Goal: Task Accomplishment & Management: Manage account settings

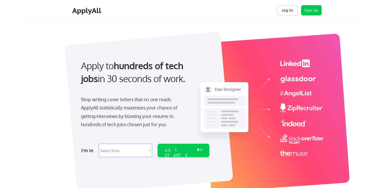
click at [287, 9] on button "Log In" at bounding box center [287, 10] width 21 height 10
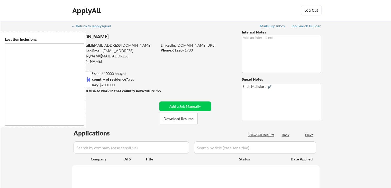
select select ""pending""
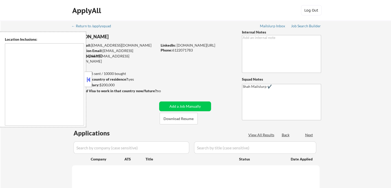
select select ""pending""
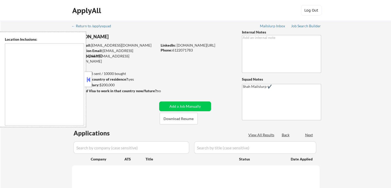
select select ""pending""
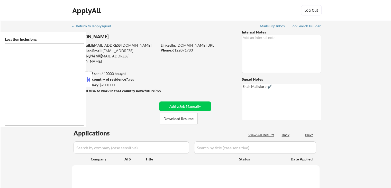
select select ""pending""
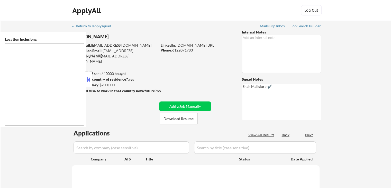
select select ""pending""
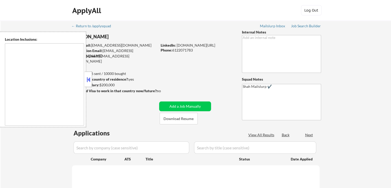
select select ""pending""
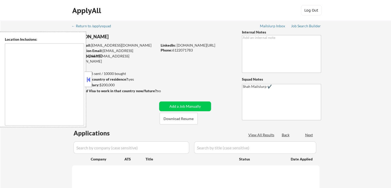
select select ""pending""
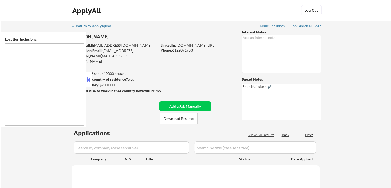
select select ""pending""
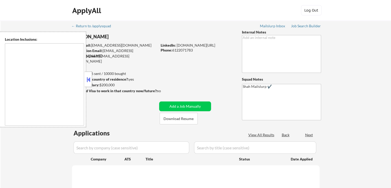
select select ""pending""
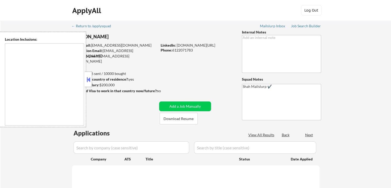
select select ""pending""
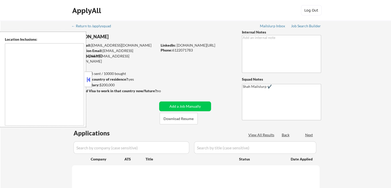
select select ""pending""
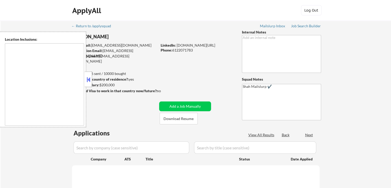
select select ""pending""
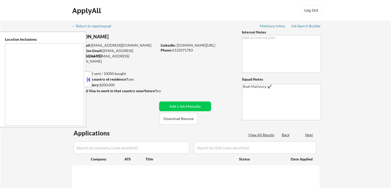
select select ""pending""
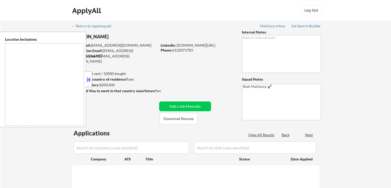
select select ""pending""
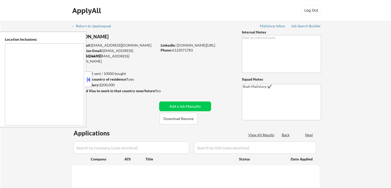
select select ""pending""
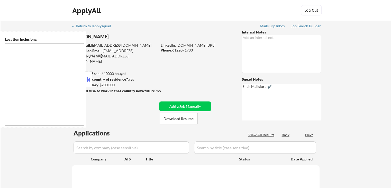
select select ""pending""
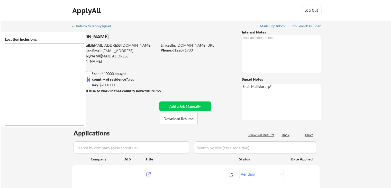
type textarea "Lor Ipsumdo, SI Ametcons, AD Elitsed, DO Eiusmodt, IN Utlaboree, DO Magna Aliqu…"
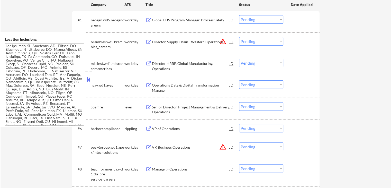
scroll to position [180, 0]
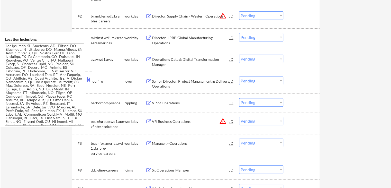
click at [191, 82] on div "Senior Director, Project Management & Delivery Operations" at bounding box center [191, 84] width 78 height 10
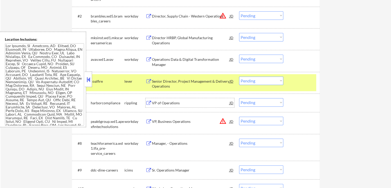
click at [178, 105] on div "VP of Operations" at bounding box center [191, 102] width 78 height 5
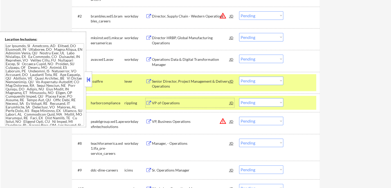
click at [198, 99] on div "VP of Operations" at bounding box center [191, 102] width 78 height 9
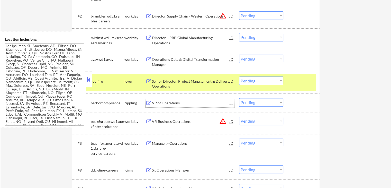
click at [250, 78] on select "Choose an option... Pending Applied Excluded (Questions) Excluded (Expired) Exc…" at bounding box center [261, 80] width 44 height 8
click at [239, 76] on select "Choose an option... Pending Applied Excluded (Questions) Excluded (Expired) Exc…" at bounding box center [261, 80] width 44 height 8
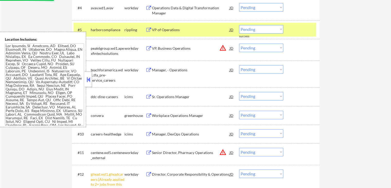
scroll to position [257, 0]
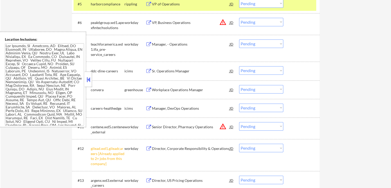
click at [198, 90] on div "Workplace Operations Manager" at bounding box center [191, 89] width 78 height 5
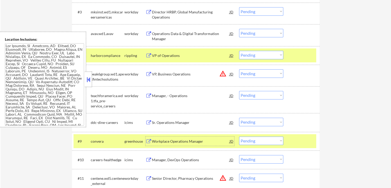
scroll to position [206, 0]
click at [250, 55] on select "Choose an option... Pending Applied Excluded (Questions) Excluded (Expired) Exc…" at bounding box center [261, 55] width 44 height 8
click at [239, 51] on select "Choose an option... Pending Applied Excluded (Questions) Excluded (Expired) Exc…" at bounding box center [261, 55] width 44 height 8
select select ""pending""
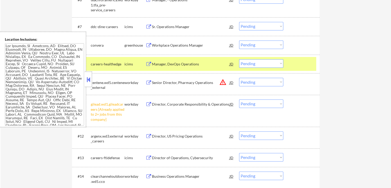
scroll to position [309, 0]
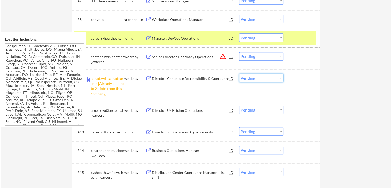
drag, startPoint x: 261, startPoint y: 76, endPoint x: 261, endPoint y: 81, distance: 4.4
click at [261, 76] on select "Choose an option... Pending Applied Excluded (Questions) Excluded (Expired) Exc…" at bounding box center [261, 78] width 44 height 8
click at [239, 74] on select "Choose an option... Pending Applied Excluded (Questions) Excluded (Expired) Exc…" at bounding box center [261, 78] width 44 height 8
click at [314, 110] on div "#12 argenx.wd3.external_careers workday Director, US Pricing Operations JD warn…" at bounding box center [195, 111] width 243 height 17
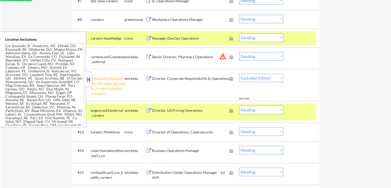
select select ""pending""
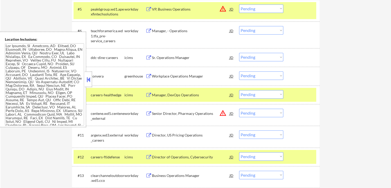
scroll to position [260, 0]
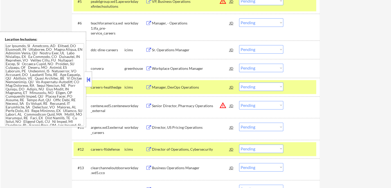
click at [255, 69] on select "Choose an option... Pending Applied Excluded (Questions) Excluded (Expired) Exc…" at bounding box center [261, 68] width 44 height 8
click at [239, 64] on select "Choose an option... Pending Applied Excluded (Questions) Excluded (Expired) Exc…" at bounding box center [261, 68] width 44 height 8
select select ""pending""
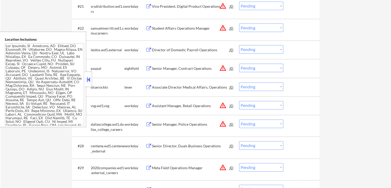
scroll to position [620, 0]
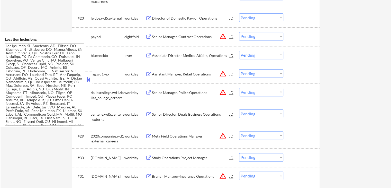
click at [193, 56] on div "Associate Director Medical Affairs, Operations" at bounding box center [191, 55] width 78 height 5
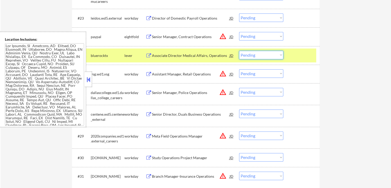
drag, startPoint x: 263, startPoint y: 54, endPoint x: 263, endPoint y: 58, distance: 3.3
click at [263, 55] on select "Choose an option... Pending Applied Excluded (Questions) Excluded (Expired) Exc…" at bounding box center [261, 55] width 44 height 8
click at [239, 51] on select "Choose an option... Pending Applied Excluded (Questions) Excluded (Expired) Exc…" at bounding box center [261, 55] width 44 height 8
select select ""pending""
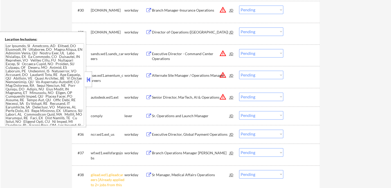
scroll to position [800, 0]
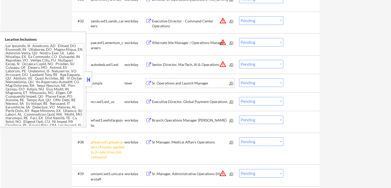
click at [196, 82] on div "Sr. Operations and Launch Manager" at bounding box center [191, 83] width 78 height 5
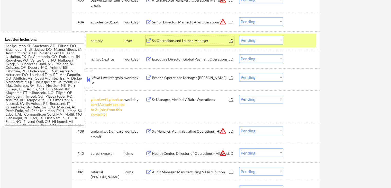
scroll to position [852, 0]
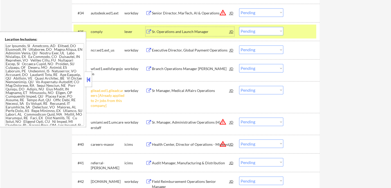
drag, startPoint x: 256, startPoint y: 89, endPoint x: 256, endPoint y: 93, distance: 3.9
click at [256, 89] on select "Choose an option... Pending Applied Excluded (Questions) Excluded (Expired) Exc…" at bounding box center [261, 90] width 44 height 8
click at [239, 86] on select "Choose an option... Pending Applied Excluded (Questions) Excluded (Expired) Exc…" at bounding box center [261, 90] width 44 height 8
select select ""pending""
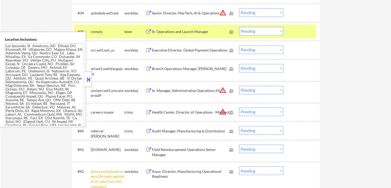
click at [259, 32] on select "Choose an option... Pending Applied Excluded (Questions) Excluded (Expired) Exc…" at bounding box center [261, 31] width 44 height 8
click at [239, 27] on select "Choose an option... Pending Applied Excluded (Questions) Excluded (Expired) Exc…" at bounding box center [261, 31] width 44 height 8
select select ""pending""
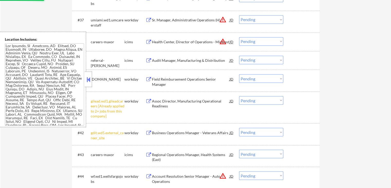
scroll to position [929, 0]
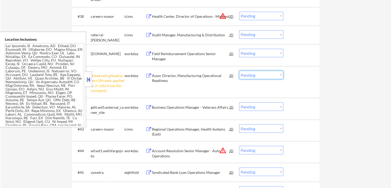
click at [261, 73] on select "Choose an option... Pending Applied Excluded (Questions) Excluded (Expired) Exc…" at bounding box center [261, 75] width 44 height 8
click at [239, 71] on select "Choose an option... Pending Applied Excluded (Questions) Excluded (Expired) Exc…" at bounding box center [261, 75] width 44 height 8
select select ""pending""
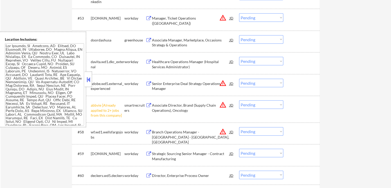
scroll to position [1263, 0]
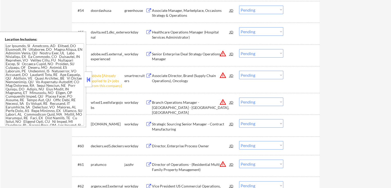
drag, startPoint x: 258, startPoint y: 75, endPoint x: 259, endPoint y: 78, distance: 4.0
click at [258, 75] on select "Choose an option... Pending Applied Excluded (Questions) Excluded (Expired) Exc…" at bounding box center [261, 75] width 44 height 8
click at [239, 71] on select "Choose an option... Pending Applied Excluded (Questions) Excluded (Expired) Exc…" at bounding box center [261, 75] width 44 height 8
select select ""pending""
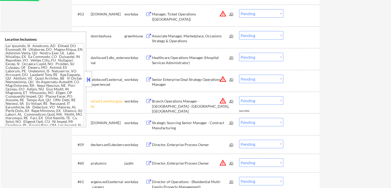
scroll to position [1238, 0]
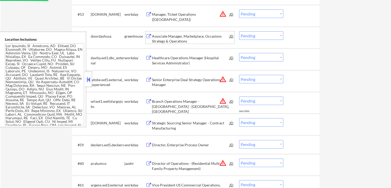
click at [187, 37] on div "Associate Manager, Marketplace, Occasions Strategy & Operations" at bounding box center [191, 39] width 78 height 10
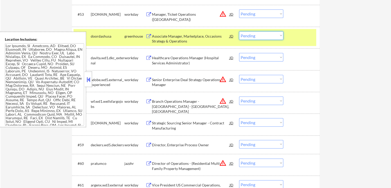
drag, startPoint x: 252, startPoint y: 36, endPoint x: 253, endPoint y: 39, distance: 3.9
click at [252, 36] on select "Choose an option... Pending Applied Excluded (Questions) Excluded (Expired) Exc…" at bounding box center [261, 35] width 44 height 8
click at [239, 31] on select "Choose an option... Pending Applied Excluded (Questions) Excluded (Expired) Exc…" at bounding box center [261, 35] width 44 height 8
select select ""pending""
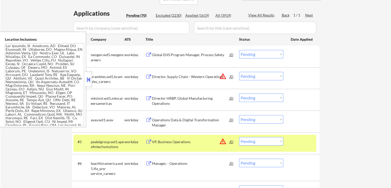
scroll to position [129, 0]
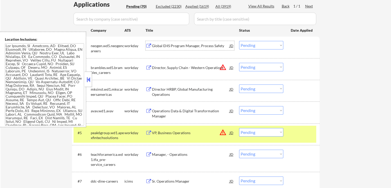
click at [203, 45] on div "Global EHS Program Manager, Process Safety" at bounding box center [191, 45] width 78 height 5
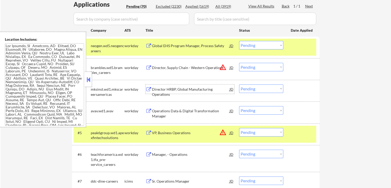
click at [206, 91] on div "Director HRBP, Global Manufacturing Operations" at bounding box center [191, 92] width 78 height 10
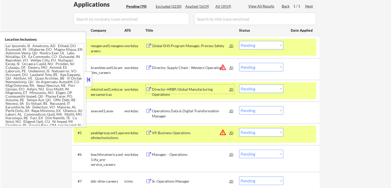
click at [256, 89] on select "Choose an option... Pending Applied Excluded (Questions) Excluded (Expired) Exc…" at bounding box center [261, 88] width 44 height 8
click at [239, 84] on select "Choose an option... Pending Applied Excluded (Questions) Excluded (Expired) Exc…" at bounding box center [261, 88] width 44 height 8
click at [200, 109] on div "Operations Data & Digital Transformation Manager" at bounding box center [191, 113] width 78 height 10
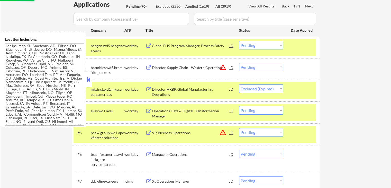
select select ""pending""
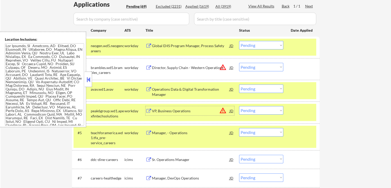
click at [249, 44] on select "Choose an option... Pending Applied Excluded (Questions) Excluded (Expired) Exc…" at bounding box center [261, 45] width 44 height 8
click at [239, 41] on select "Choose an option... Pending Applied Excluded (Questions) Excluded (Expired) Exc…" at bounding box center [261, 45] width 44 height 8
select select ""pending""
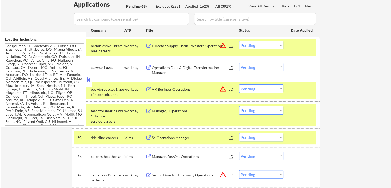
click at [252, 69] on select "Choose an option... Pending Applied Excluded (Questions) Excluded (Expired) Exc…" at bounding box center [261, 67] width 44 height 8
click at [239, 63] on select "Choose an option... Pending Applied Excluded (Questions) Excluded (Expired) Exc…" at bounding box center [261, 67] width 44 height 8
select select ""pending""
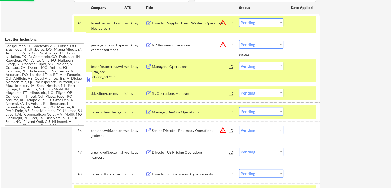
scroll to position [154, 0]
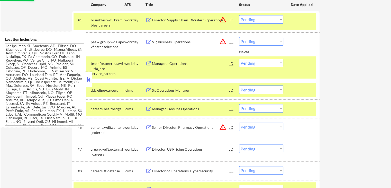
click at [191, 64] on div "Manager, - Operations" at bounding box center [191, 63] width 78 height 5
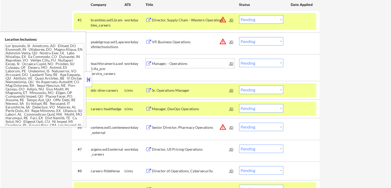
click at [195, 147] on div "Director, US Pricing Operations" at bounding box center [191, 149] width 78 height 5
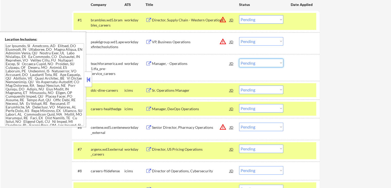
click at [260, 63] on select "Choose an option... Pending Applied Excluded (Questions) Excluded (Expired) Exc…" at bounding box center [261, 63] width 44 height 8
click at [239, 59] on select "Choose an option... Pending Applied Excluded (Questions) Excluded (Expired) Exc…" at bounding box center [261, 63] width 44 height 8
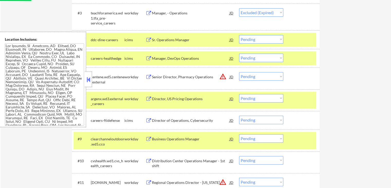
scroll to position [206, 0]
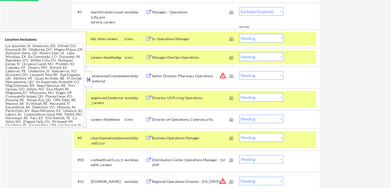
click at [196, 137] on div "Business Operations Manager" at bounding box center [191, 137] width 78 height 5
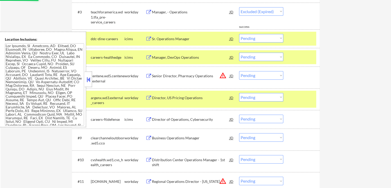
select select ""pending""
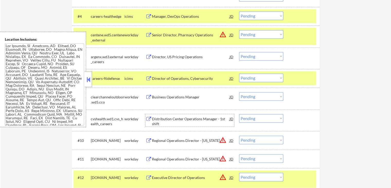
scroll to position [232, 0]
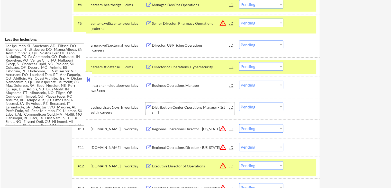
click at [248, 44] on select "Choose an option... Pending Applied Excluded (Questions) Excluded (Expired) Exc…" at bounding box center [261, 44] width 44 height 8
click at [239, 40] on select "Choose an option... Pending Applied Excluded (Questions) Excluded (Expired) Exc…" at bounding box center [261, 44] width 44 height 8
click at [206, 107] on div "Distribution Center Operations Manager - 1st shift" at bounding box center [191, 110] width 78 height 10
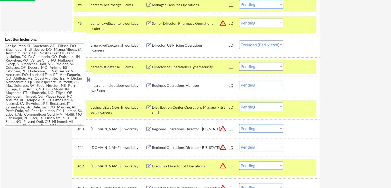
select select ""pending""
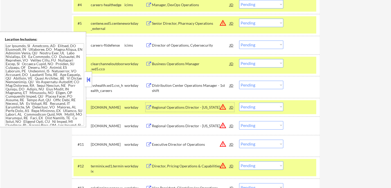
click at [257, 65] on select "Choose an option... Pending Applied Excluded (Questions) Excluded (Expired) Exc…" at bounding box center [261, 63] width 44 height 8
click at [239, 59] on select "Choose an option... Pending Applied Excluded (Questions) Excluded (Expired) Exc…" at bounding box center [261, 63] width 44 height 8
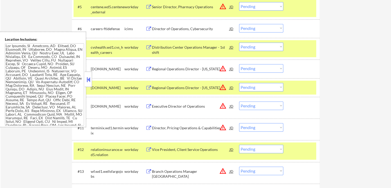
scroll to position [257, 0]
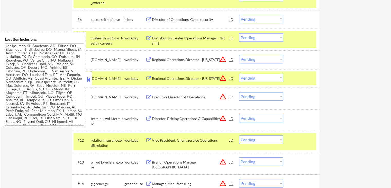
drag, startPoint x: 253, startPoint y: 38, endPoint x: 254, endPoint y: 41, distance: 2.9
click at [253, 38] on select "Choose an option... Pending Applied Excluded (Questions) Excluded (Expired) Exc…" at bounding box center [261, 37] width 44 height 8
click at [239, 33] on select "Choose an option... Pending Applied Excluded (Questions) Excluded (Expired) Exc…" at bounding box center [261, 37] width 44 height 8
select select ""pending""
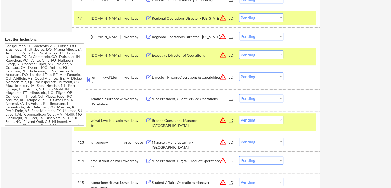
scroll to position [309, 0]
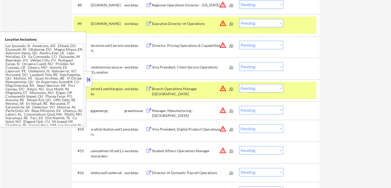
click at [190, 68] on div "Vice President, Client Service Operations" at bounding box center [191, 67] width 78 height 5
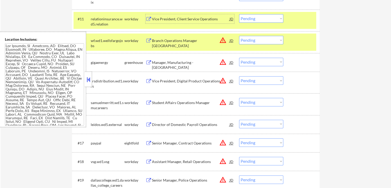
scroll to position [360, 0]
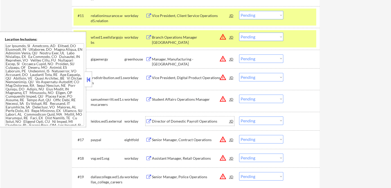
click at [200, 123] on div "Director of Domestic Payroll Operations" at bounding box center [191, 121] width 78 height 5
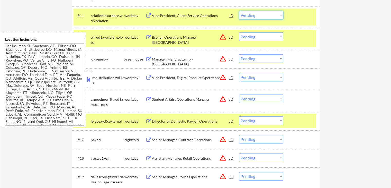
drag, startPoint x: 249, startPoint y: 14, endPoint x: 249, endPoint y: 19, distance: 4.4
click at [249, 15] on select "Choose an option... Pending Applied Excluded (Questions) Excluded (Expired) Exc…" at bounding box center [261, 15] width 44 height 8
click at [239, 11] on select "Choose an option... Pending Applied Excluded (Questions) Excluded (Expired) Exc…" at bounding box center [261, 15] width 44 height 8
select select ""pending""
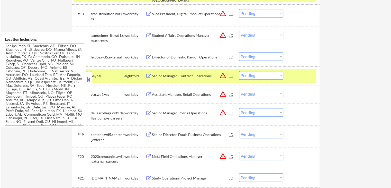
scroll to position [412, 0]
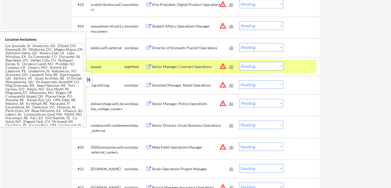
click at [252, 44] on select "Choose an option... Pending Applied Excluded (Questions) Excluded (Expired) Exc…" at bounding box center [261, 47] width 44 height 8
click at [239, 43] on select "Choose an option... Pending Applied Excluded (Questions) Excluded (Expired) Exc…" at bounding box center [261, 47] width 44 height 8
select select ""pending""
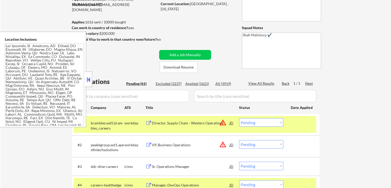
scroll to position [26, 0]
